Goal: Task Accomplishment & Management: Manage account settings

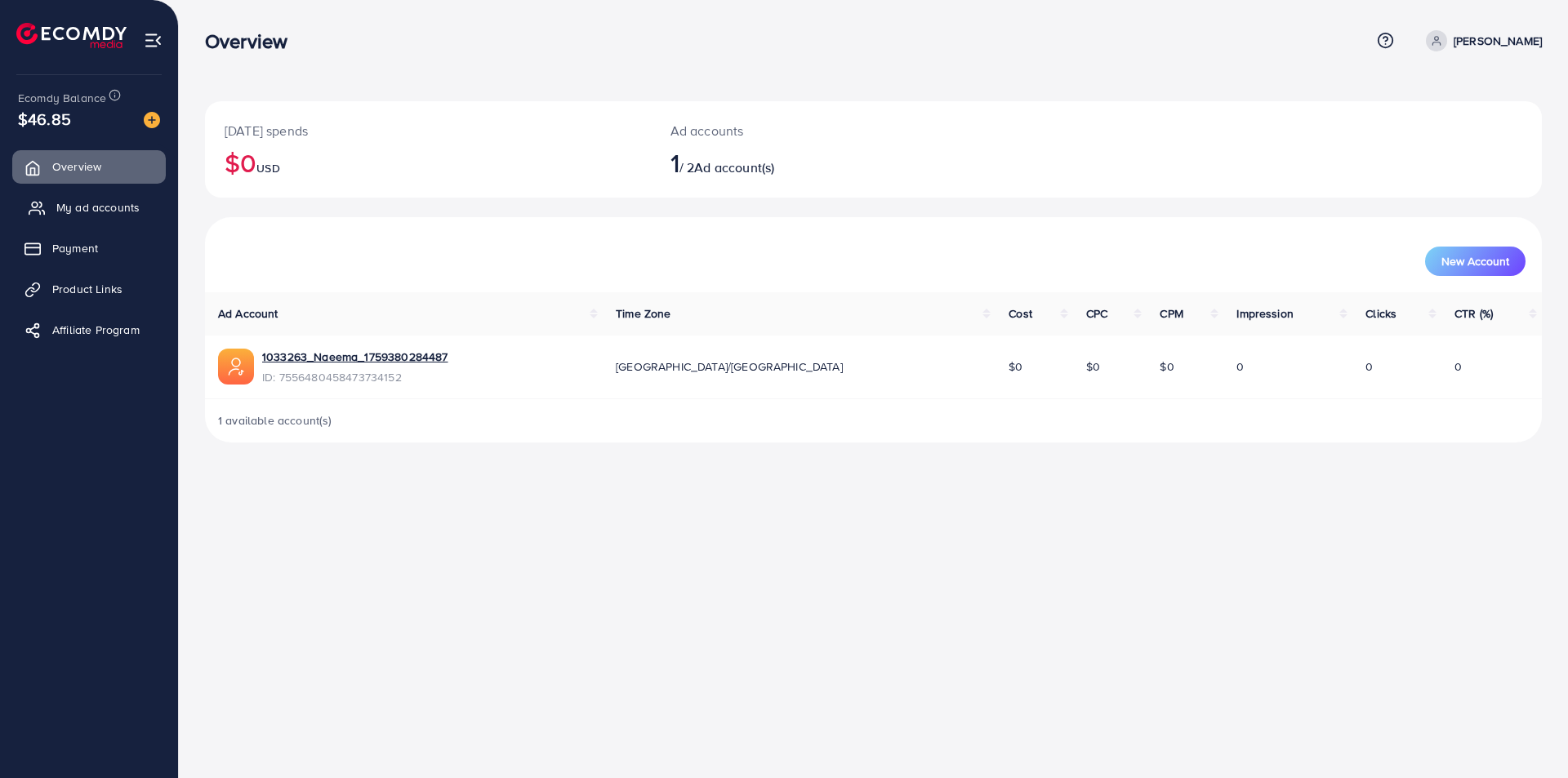
click at [87, 206] on span "My ad accounts" at bounding box center [98, 207] width 84 height 17
click at [98, 203] on span "My ad accounts" at bounding box center [98, 207] width 84 height 17
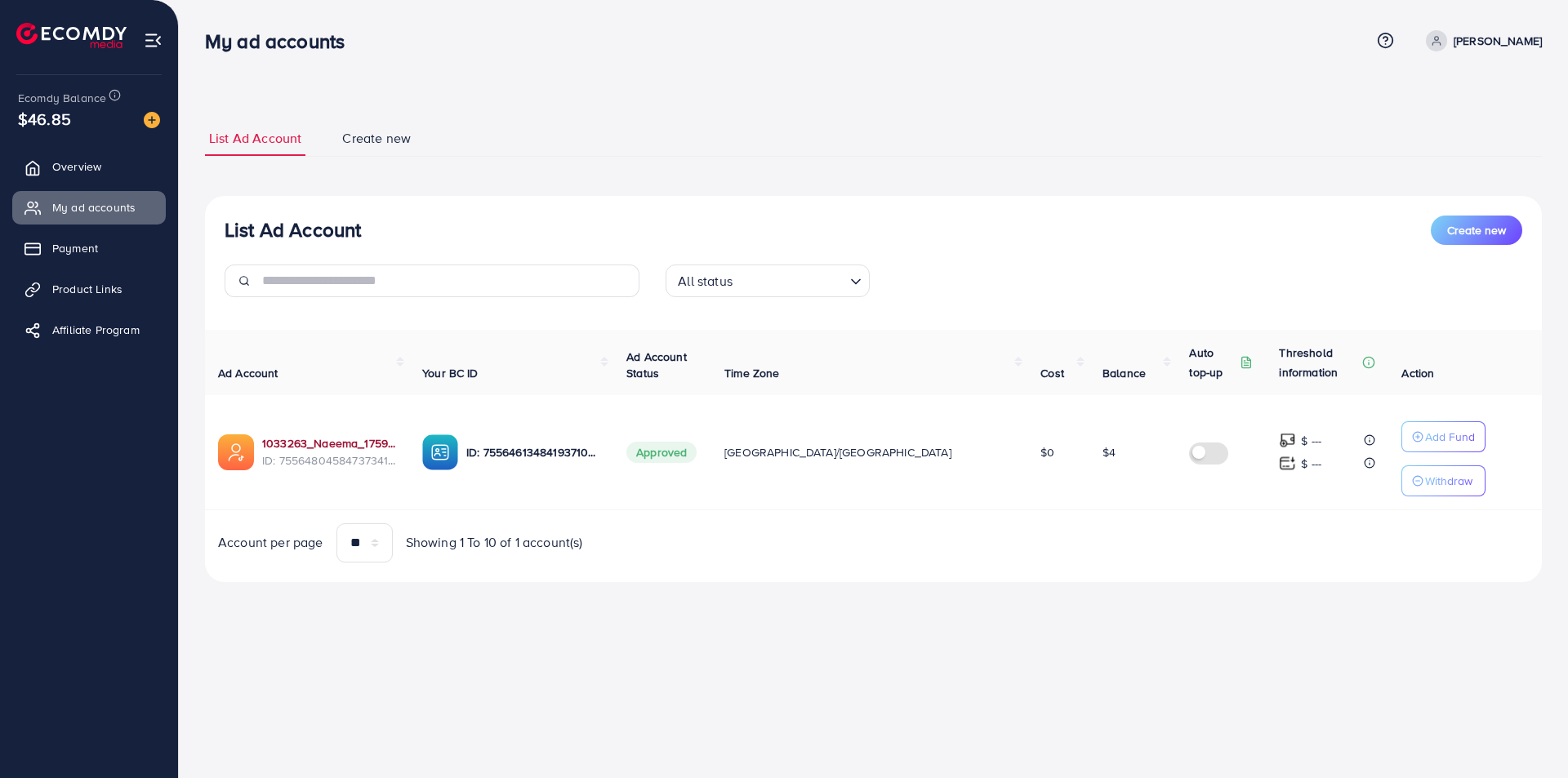
click at [355, 436] on link "1033263_Naeema_1759380284487" at bounding box center [329, 443] width 134 height 17
